Goal: Transaction & Acquisition: Purchase product/service

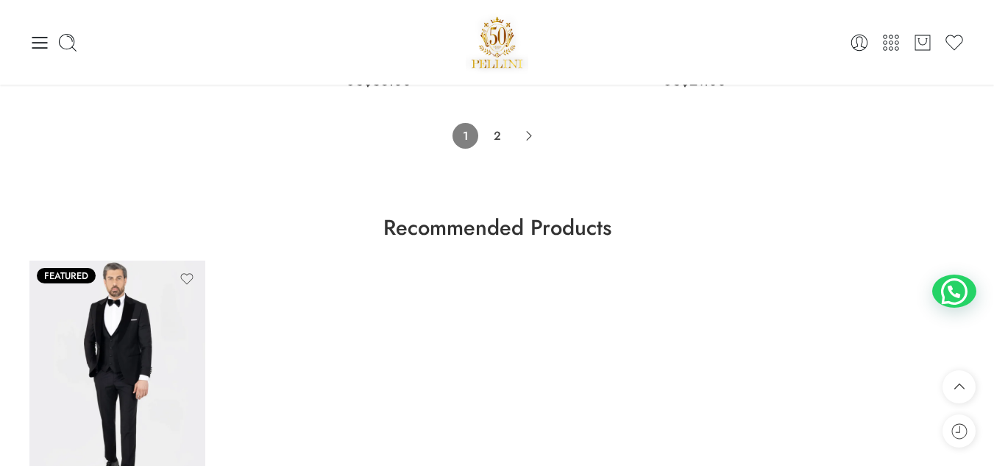
scroll to position [10042, 0]
click at [491, 132] on link "2" at bounding box center [497, 137] width 26 height 26
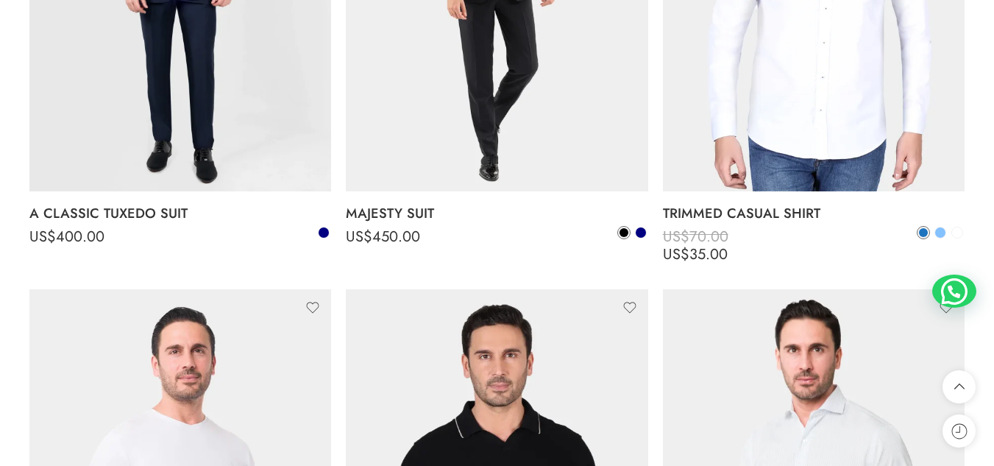
scroll to position [8917, 0]
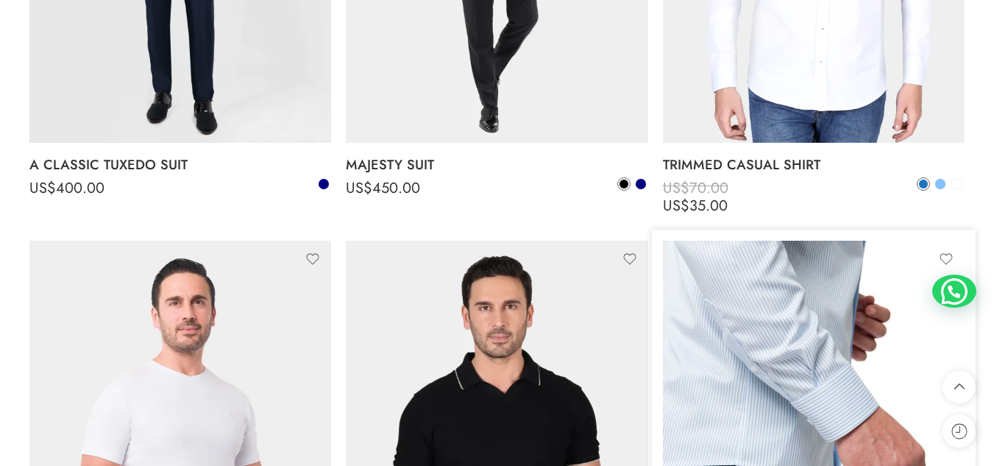
drag, startPoint x: 991, startPoint y: 453, endPoint x: 899, endPoint y: 360, distance: 131.0
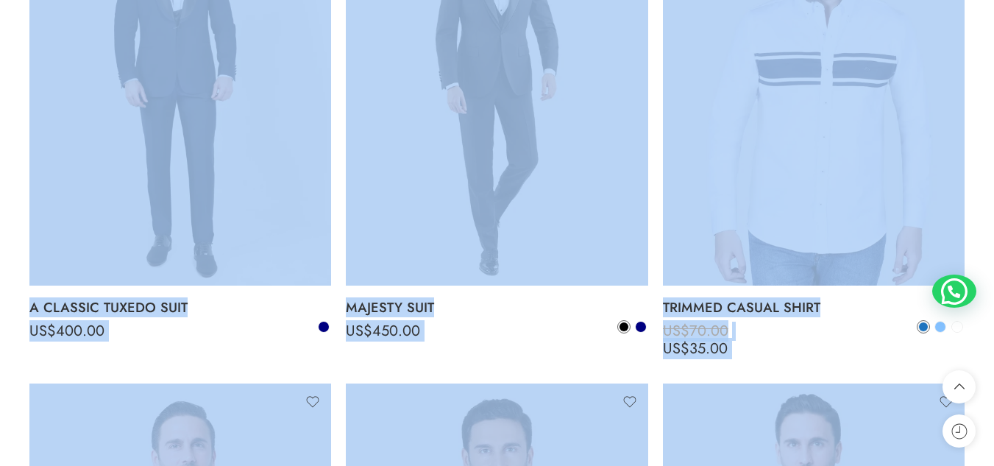
scroll to position [8773, 0]
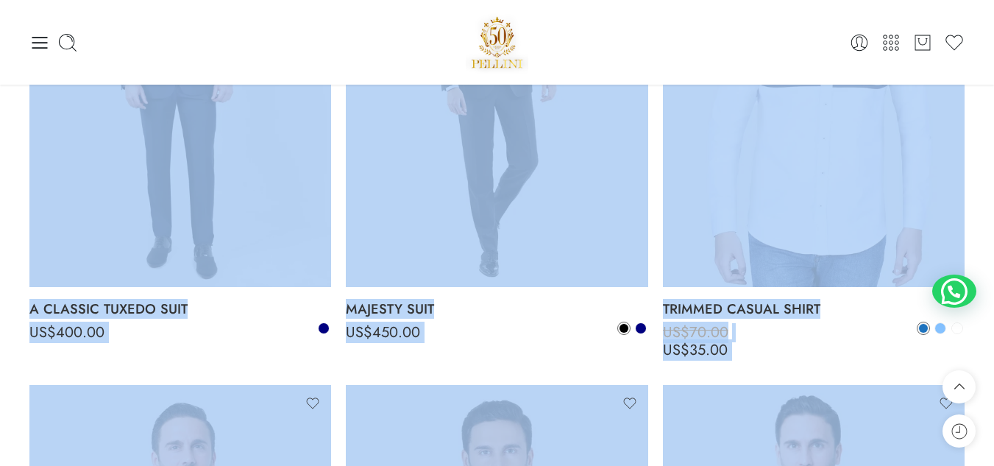
click at [655, 279] on li "Select options Select options TRIMMED CASUAL SHIRT US$ 70.00 US$ 35.00 US$ 70.0…" at bounding box center [813, 131] width 316 height 493
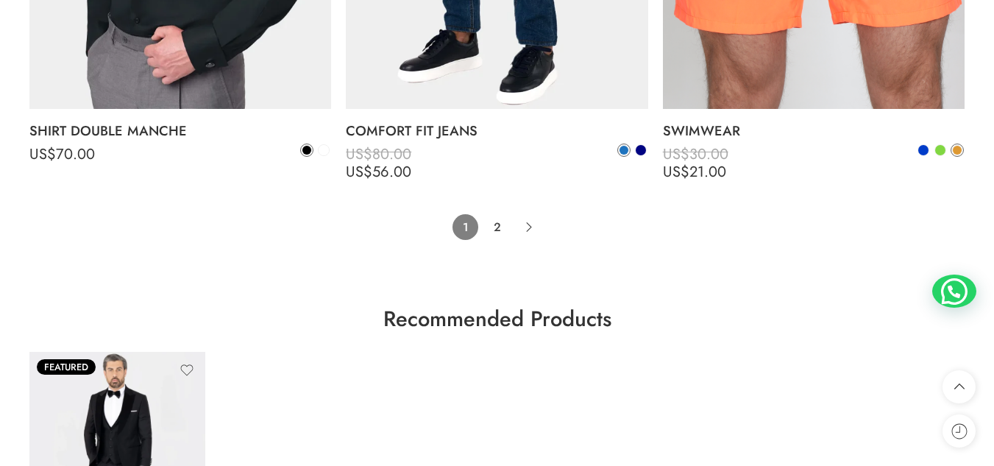
scroll to position [9950, 0]
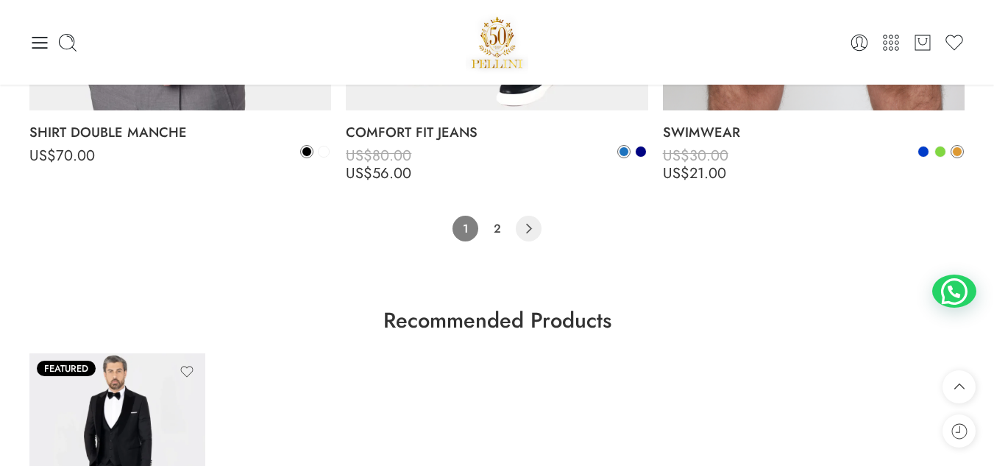
click at [522, 229] on icon "Product Pagination" at bounding box center [529, 228] width 26 height 26
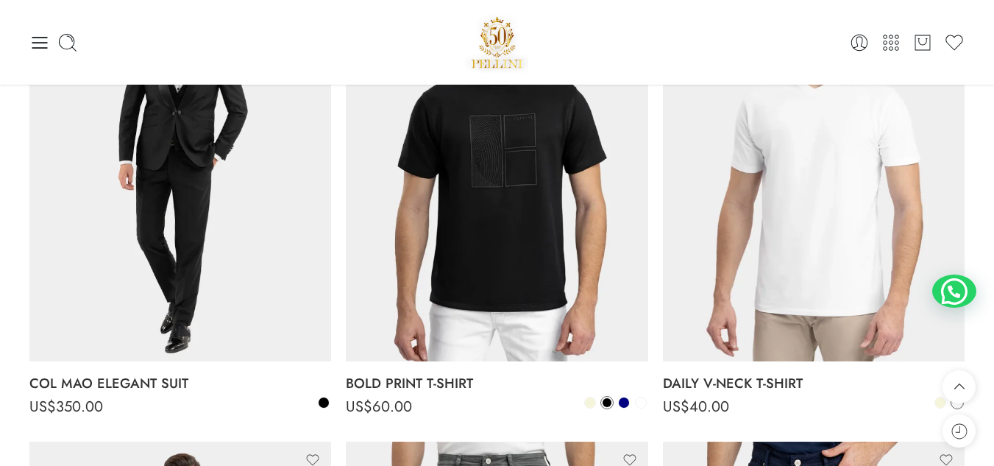
scroll to position [115, 0]
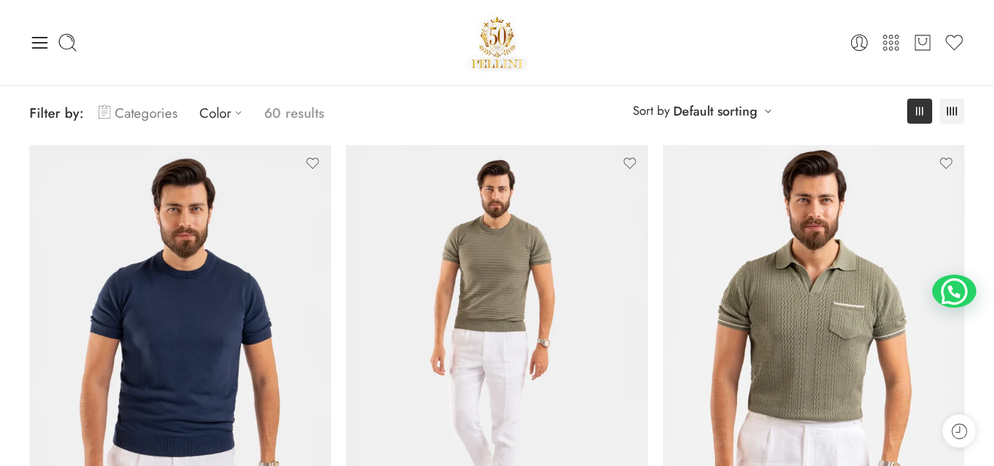
click at [137, 108] on link "Categories" at bounding box center [138, 113] width 79 height 35
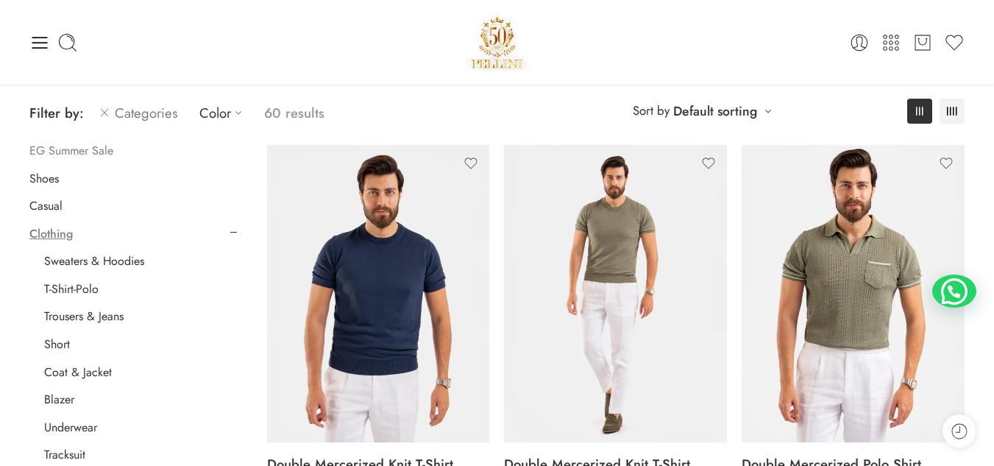
click at [66, 149] on link "EG Summer Sale" at bounding box center [71, 150] width 84 height 15
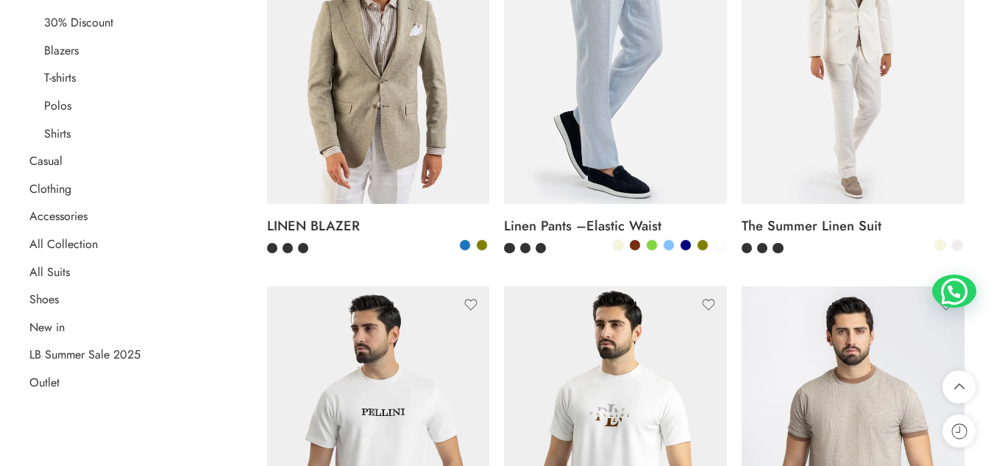
scroll to position [355, 0]
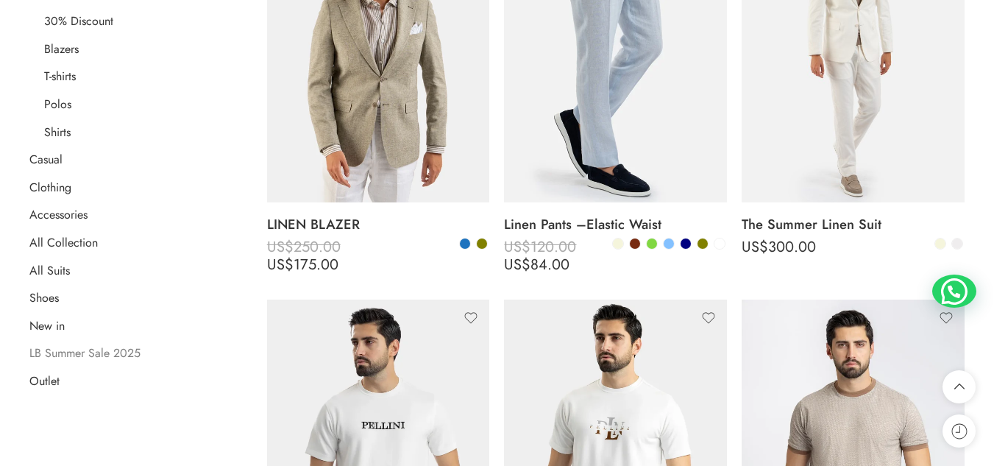
click at [104, 354] on link "LB Summer Sale 2025" at bounding box center [84, 353] width 111 height 15
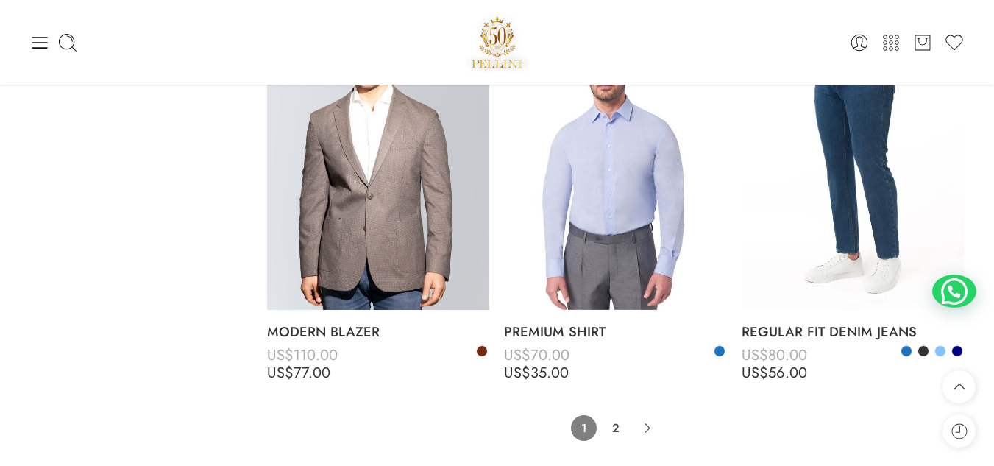
scroll to position [7739, 0]
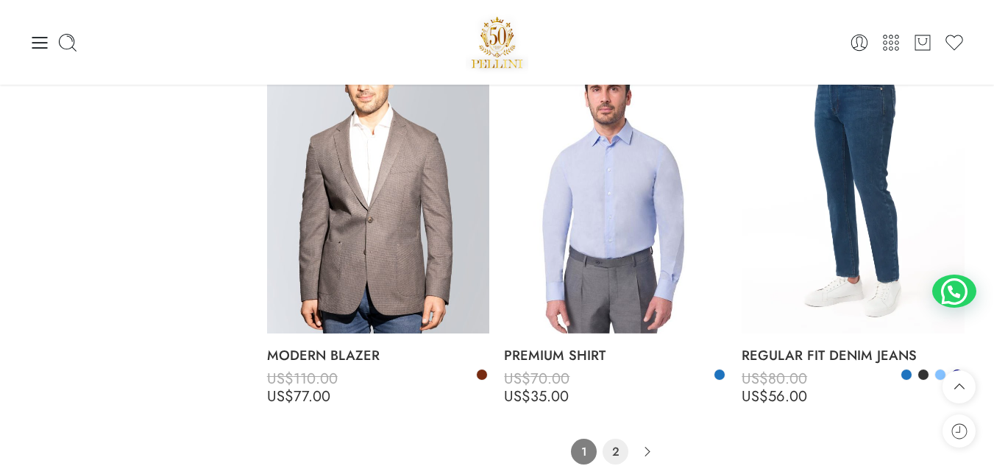
click at [612, 438] on link "2" at bounding box center [615, 451] width 26 height 26
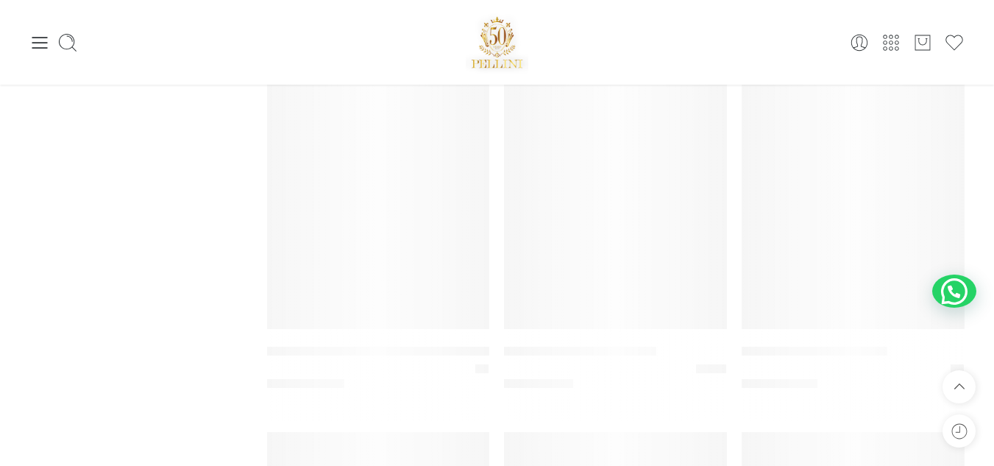
scroll to position [115, 0]
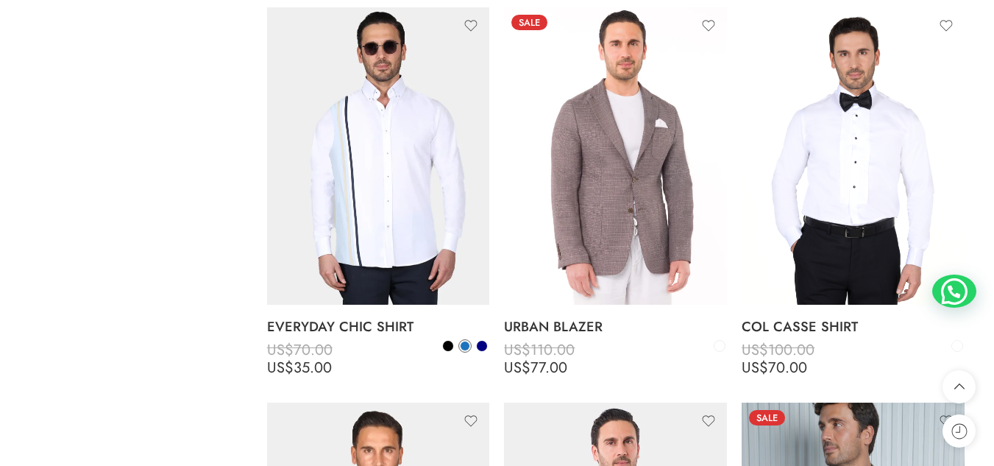
scroll to position [1043, 0]
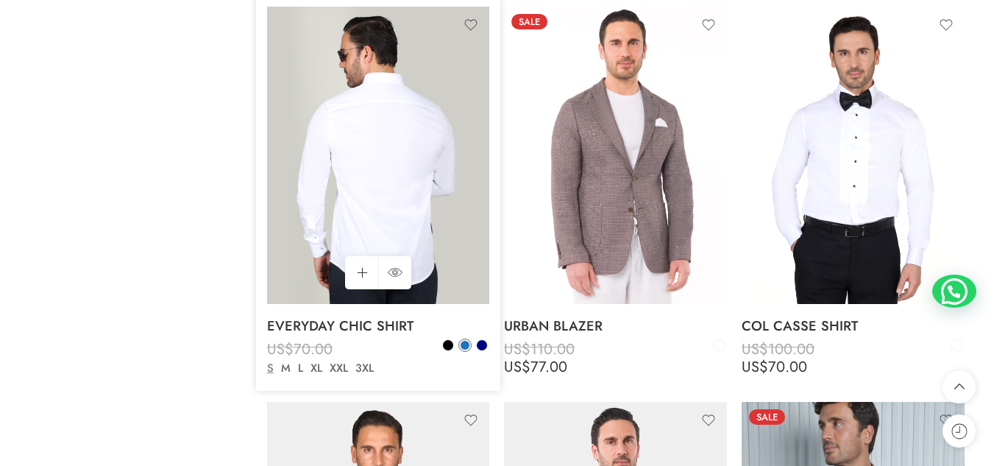
click at [404, 226] on img at bounding box center [378, 155] width 223 height 297
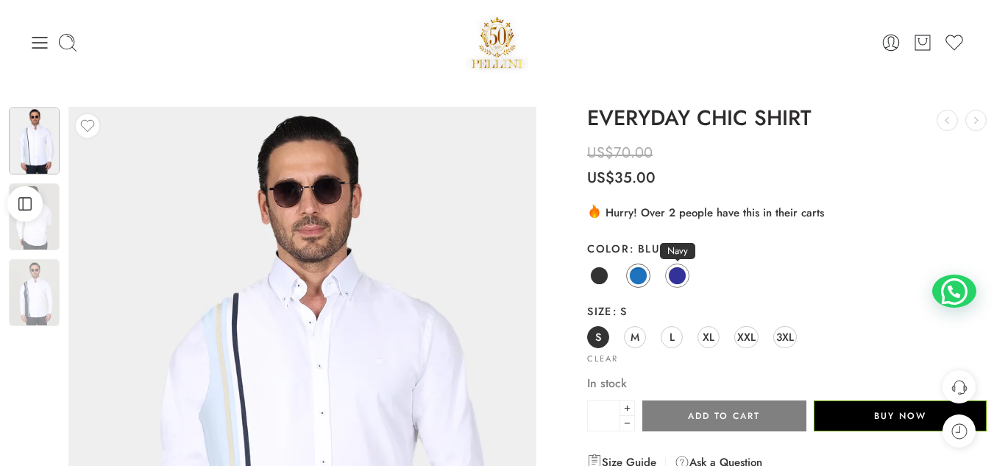
click at [677, 274] on span at bounding box center [677, 275] width 18 height 18
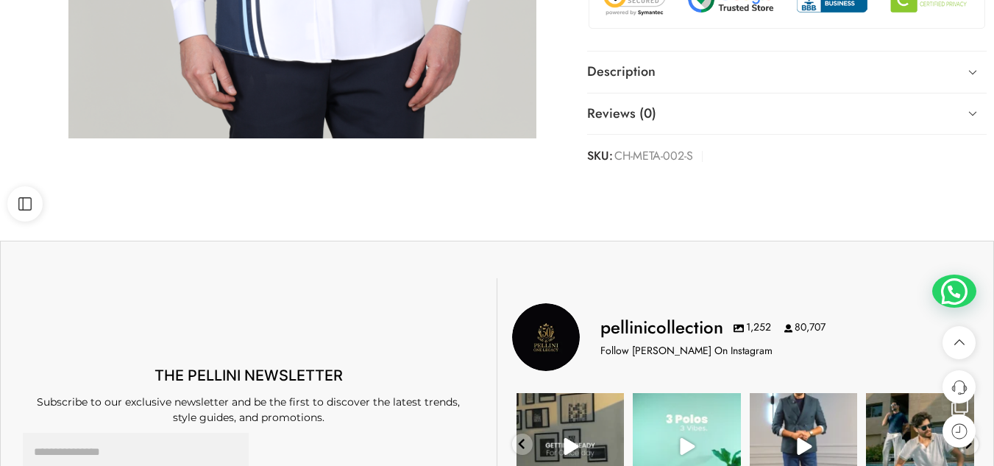
scroll to position [600, 0]
